Goal: Information Seeking & Learning: Find specific fact

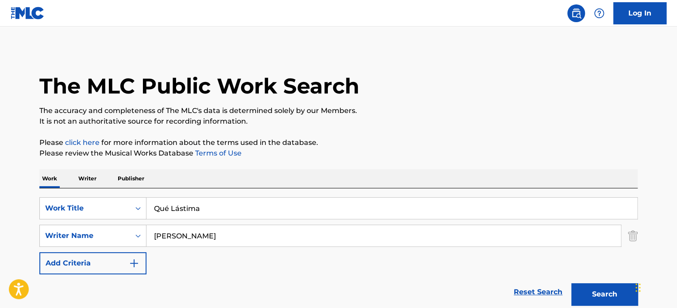
drag, startPoint x: 0, startPoint y: 0, endPoint x: 0, endPoint y: 266, distance: 266.4
click at [0, 268] on main "The MLC Public Work Search The accuracy and completeness of The MLC's data is d…" at bounding box center [338, 184] width 677 height 315
paste input "[PERSON_NAME]"
type input "[PERSON_NAME]"
click at [571, 283] on button "Search" at bounding box center [604, 294] width 66 height 22
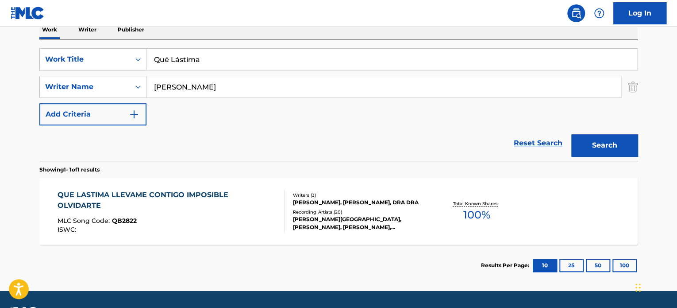
scroll to position [173, 0]
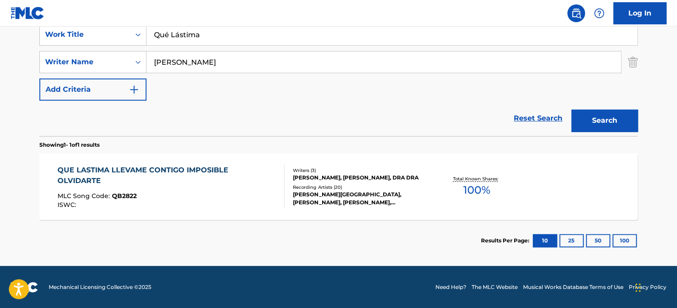
click at [256, 216] on div "QUE LASTIMA LLEVAME CONTIGO IMPOSIBLE OLVIDARTE MLC Song Code : QB2822 ISWC : W…" at bounding box center [338, 186] width 598 height 66
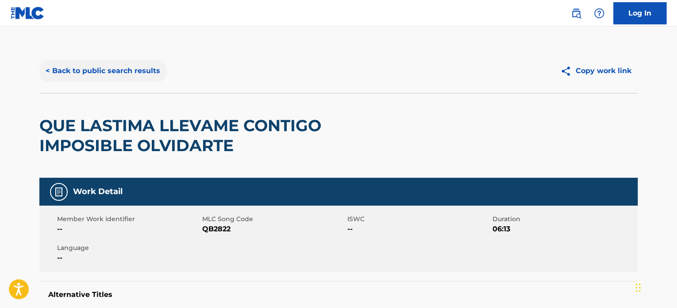
click at [115, 77] on button "< Back to public search results" at bounding box center [102, 71] width 127 height 22
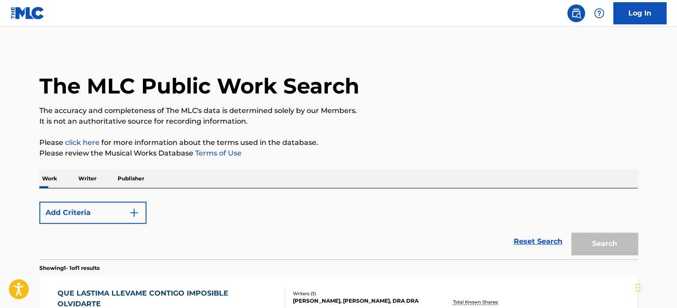
scroll to position [123, 0]
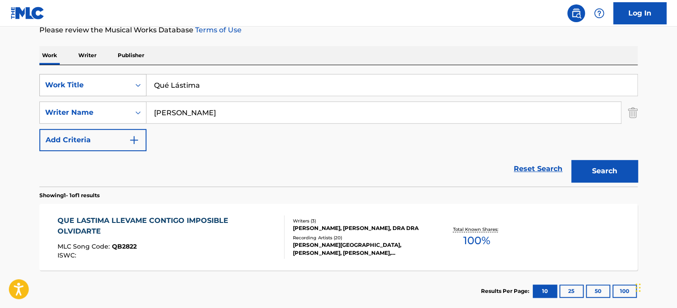
drag, startPoint x: 229, startPoint y: 84, endPoint x: 111, endPoint y: 85, distance: 117.3
click at [133, 82] on div "SearchWithCriteriaa3d722cd-9235-42e9-9749-2f0baad9ebc9 Work Title Qué Lástima" at bounding box center [338, 85] width 598 height 22
paste input "UE LASTIMA"
type input "QUE LASTIMA"
drag, startPoint x: 251, startPoint y: 108, endPoint x: 0, endPoint y: 116, distance: 251.5
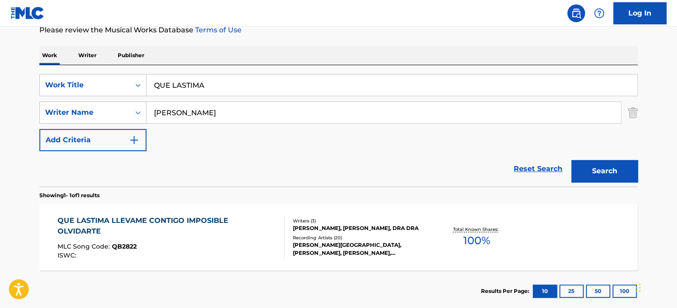
click at [95, 95] on div "SearchWithCriteriaa3d722cd-9235-42e9-9749-2f0baad9ebc9 Work Title QUE LASTIMA S…" at bounding box center [338, 112] width 598 height 77
paste input "ORGE [PERSON_NAME]"
type input "[PERSON_NAME] [PERSON_NAME]"
click at [571, 160] on button "Search" at bounding box center [604, 171] width 66 height 22
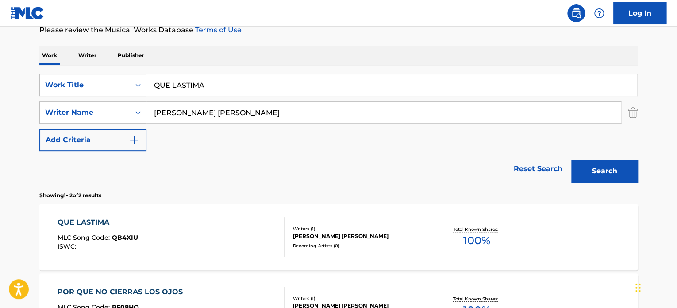
click at [296, 210] on div "QUE LASTIMA MLC Song Code : QB4XIU ISWC : Writers ( 1 ) [PERSON_NAME] [PERSON_N…" at bounding box center [338, 237] width 598 height 66
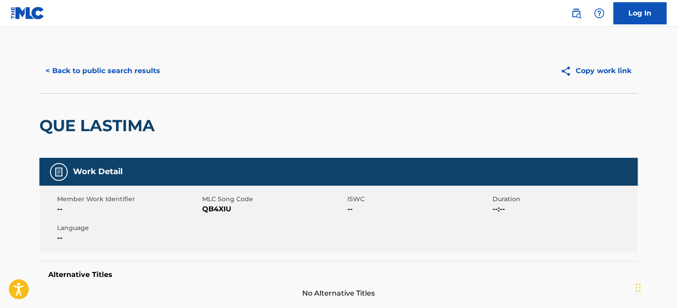
click at [135, 58] on div "< Back to public search results Copy work link" at bounding box center [338, 71] width 598 height 44
click at [134, 63] on button "< Back to public search results" at bounding box center [102, 71] width 127 height 22
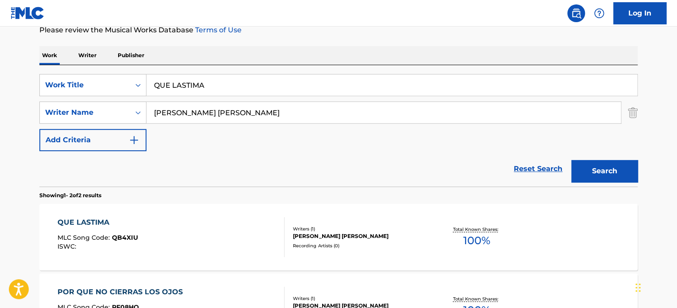
drag, startPoint x: 254, startPoint y: 85, endPoint x: 0, endPoint y: 74, distance: 253.7
click at [85, 81] on div "SearchWithCriteriaa3d722cd-9235-42e9-9749-2f0baad9ebc9 Work Title QUE LASTIMA" at bounding box center [338, 85] width 598 height 22
paste input "This Love Pt.1 & 2"
type input "This Love Pt.1 & 2"
drag, startPoint x: 357, startPoint y: 114, endPoint x: 6, endPoint y: 88, distance: 352.3
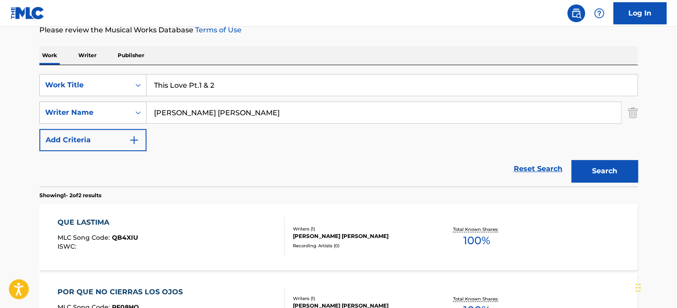
click at [84, 95] on div "SearchWithCriteriaa3d722cd-9235-42e9-9749-2f0baad9ebc9 Work Title This Love Pt.…" at bounding box center [338, 112] width 598 height 77
paste input "[PERSON_NAME] [PERSON_NAME]"
type input "[PERSON_NAME] [PERSON_NAME]"
click at [571, 160] on button "Search" at bounding box center [604, 171] width 66 height 22
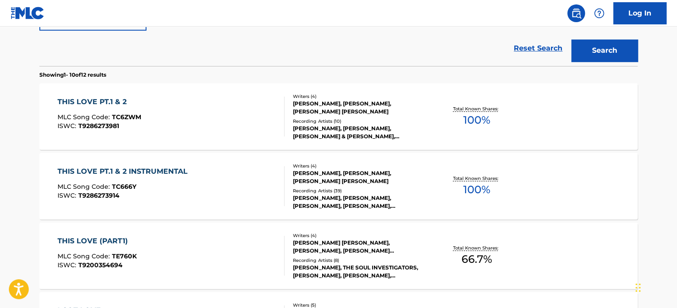
scroll to position [271, 0]
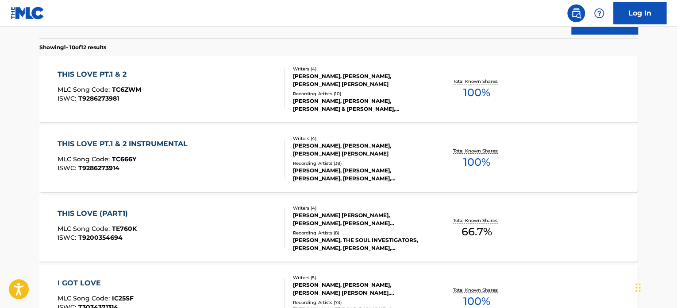
click at [315, 88] on div "Writers ( 4 ) [PERSON_NAME], [PERSON_NAME], [PERSON_NAME] [PERSON_NAME] Recordi…" at bounding box center [355, 88] width 142 height 47
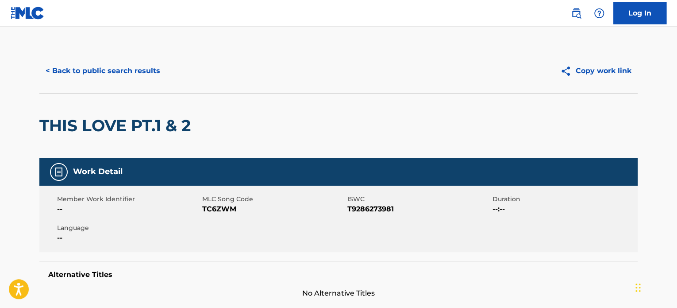
click at [419, 122] on div "THIS LOVE PT.1 & 2" at bounding box center [338, 125] width 598 height 65
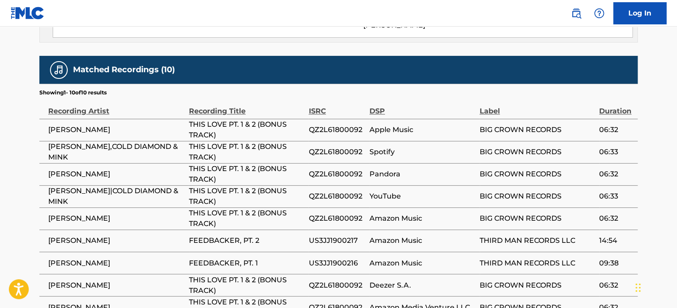
scroll to position [523, 0]
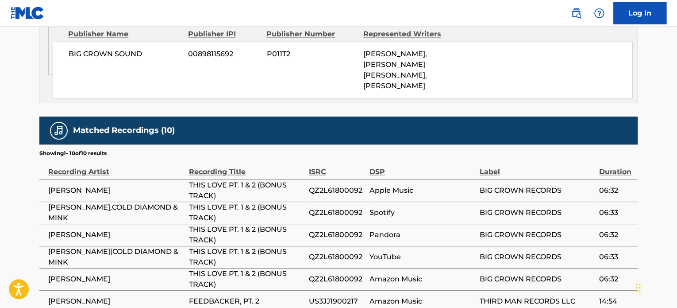
click at [399, 127] on div "Matched Recordings (10)" at bounding box center [338, 130] width 598 height 28
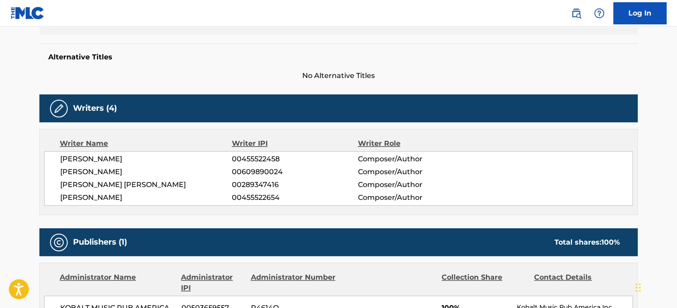
scroll to position [221, 0]
